Goal: Check status: Check status

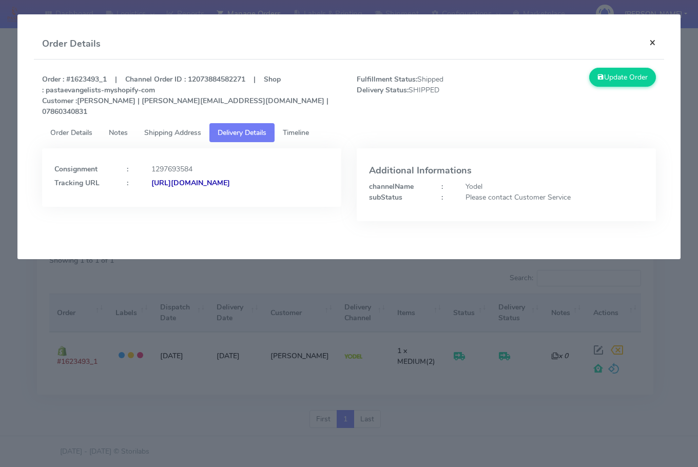
click at [650, 42] on button "×" at bounding box center [652, 42] width 23 height 27
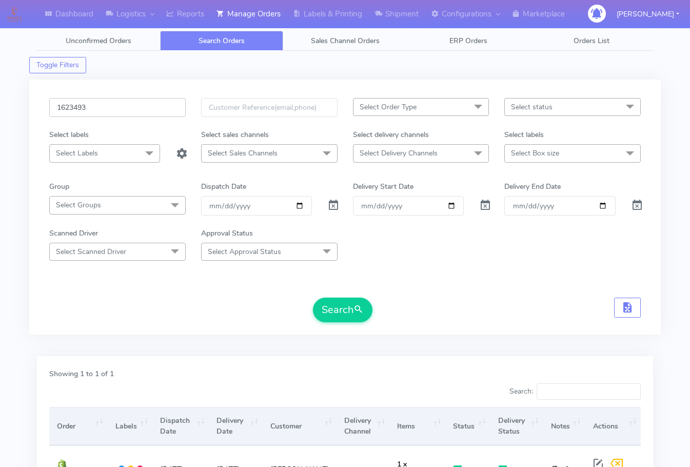
click at [106, 99] on input "1623493" at bounding box center [117, 107] width 136 height 19
paste input "5716"
type input "1625716"
click at [326, 310] on button "Search" at bounding box center [343, 310] width 60 height 25
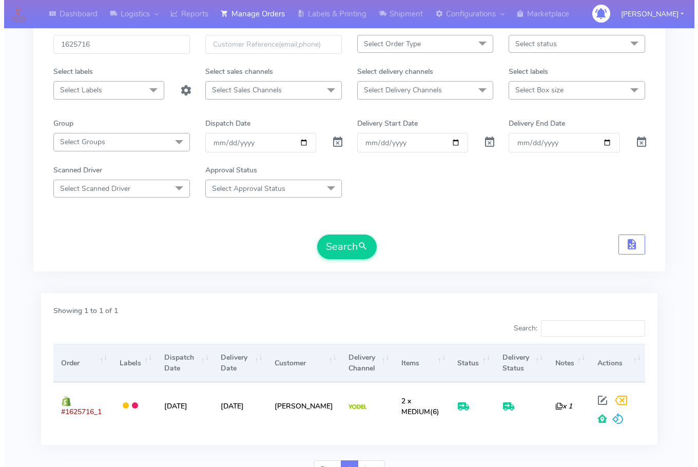
scroll to position [113, 0]
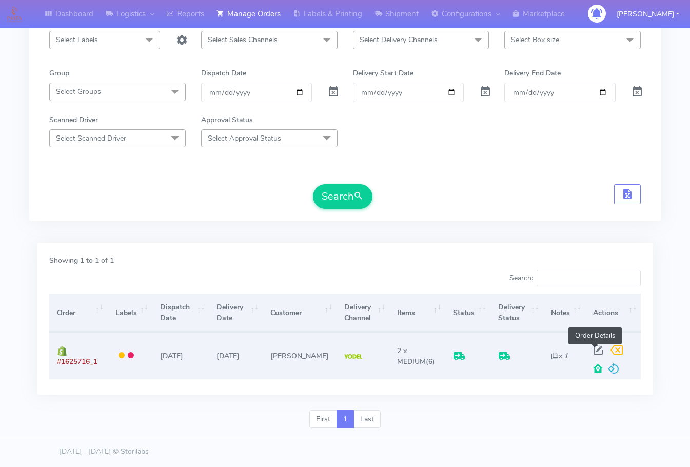
click at [592, 349] on span at bounding box center [598, 352] width 18 height 10
select select "5"
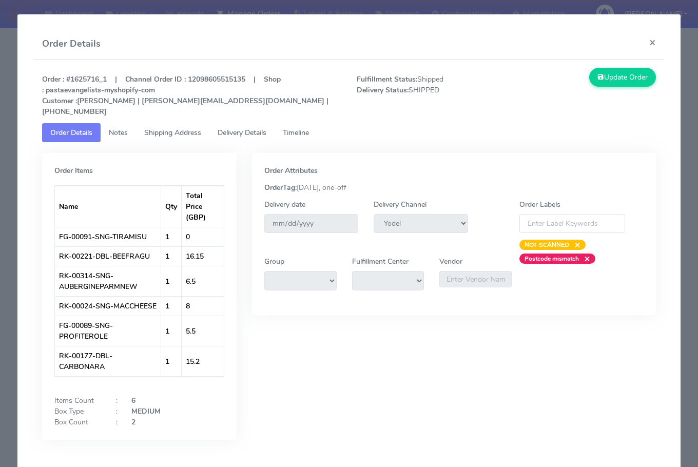
click at [181, 127] on link "Shipping Address" at bounding box center [172, 132] width 73 height 19
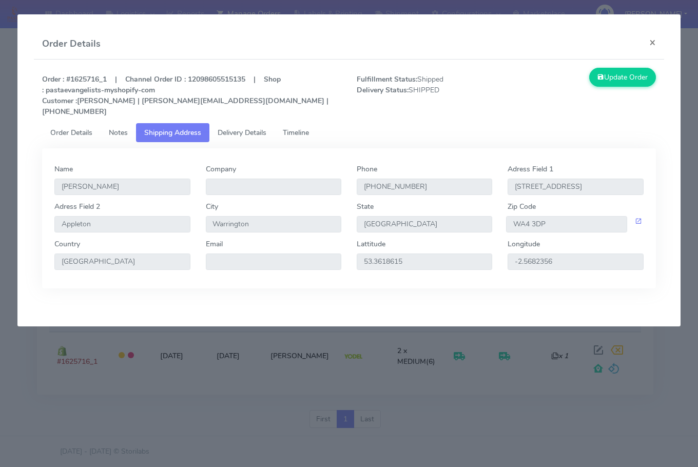
click at [243, 128] on span "Delivery Details" at bounding box center [241, 133] width 49 height 10
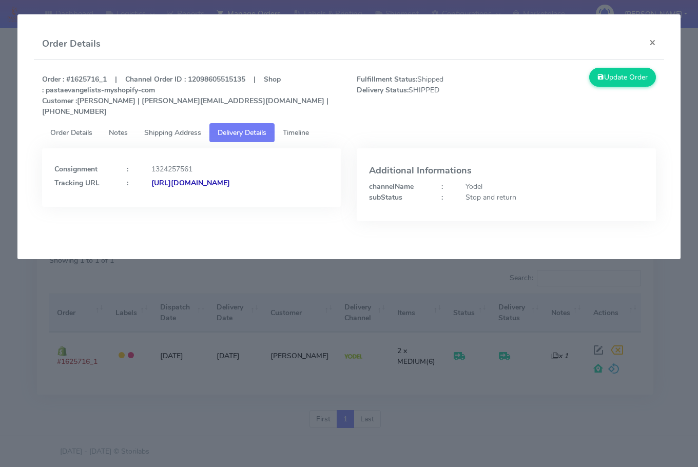
drag, startPoint x: 275, startPoint y: 195, endPoint x: 165, endPoint y: 208, distance: 111.6
click at [165, 208] on div "Consignment : 1324257561 Tracking URL : [URL][DOMAIN_NAME]" at bounding box center [191, 192] width 314 height 88
copy strong "JJD0002249960901314"
